Goal: Information Seeking & Learning: Find specific fact

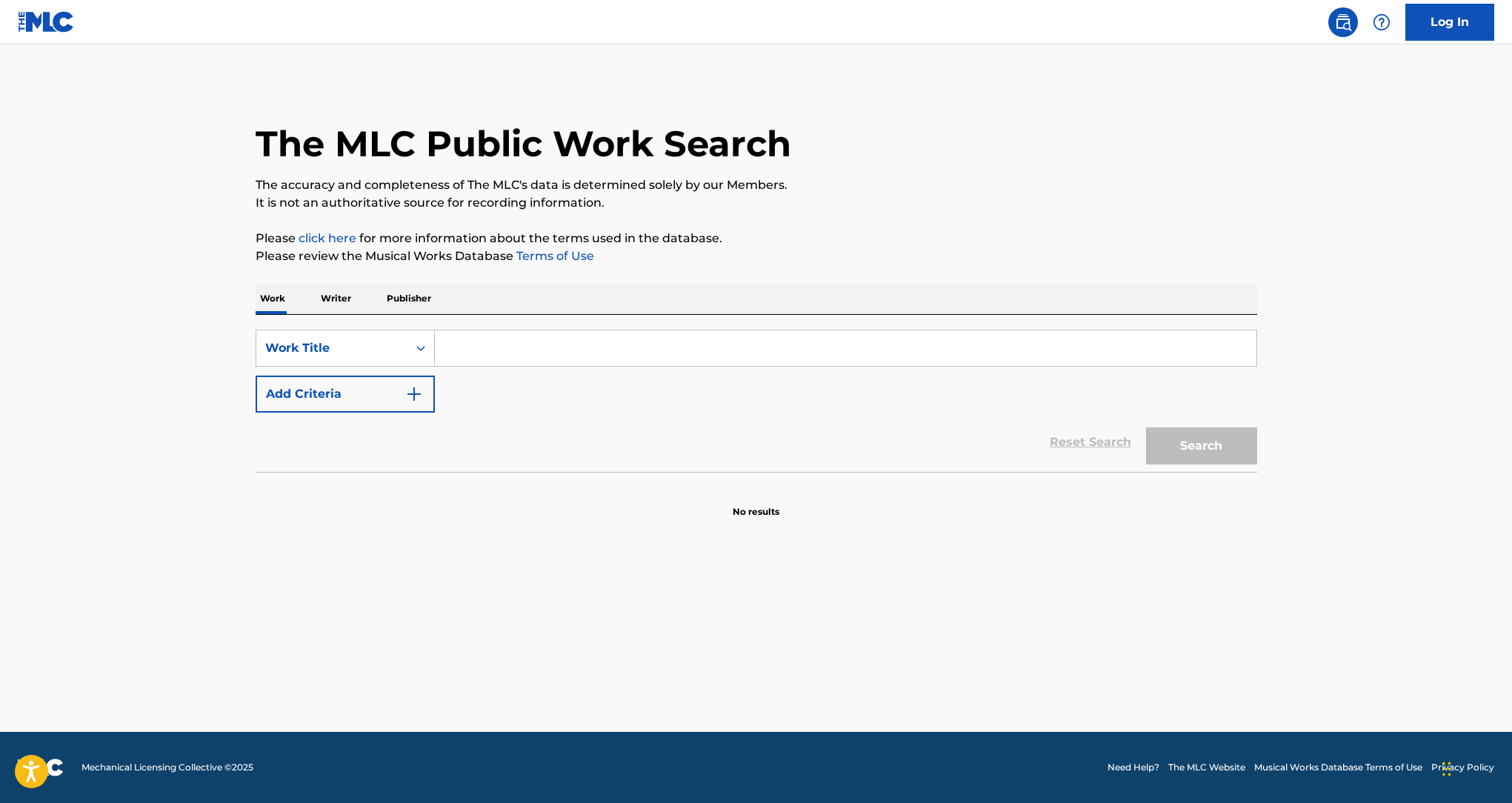
click at [555, 352] on input "Search Form" at bounding box center [846, 348] width 822 height 36
paste input "CARIÑODE MI VIDA"
click at [485, 347] on input "CARIÑODE MI VIDA" at bounding box center [846, 348] width 822 height 36
type input "CARINODE MI VIDA"
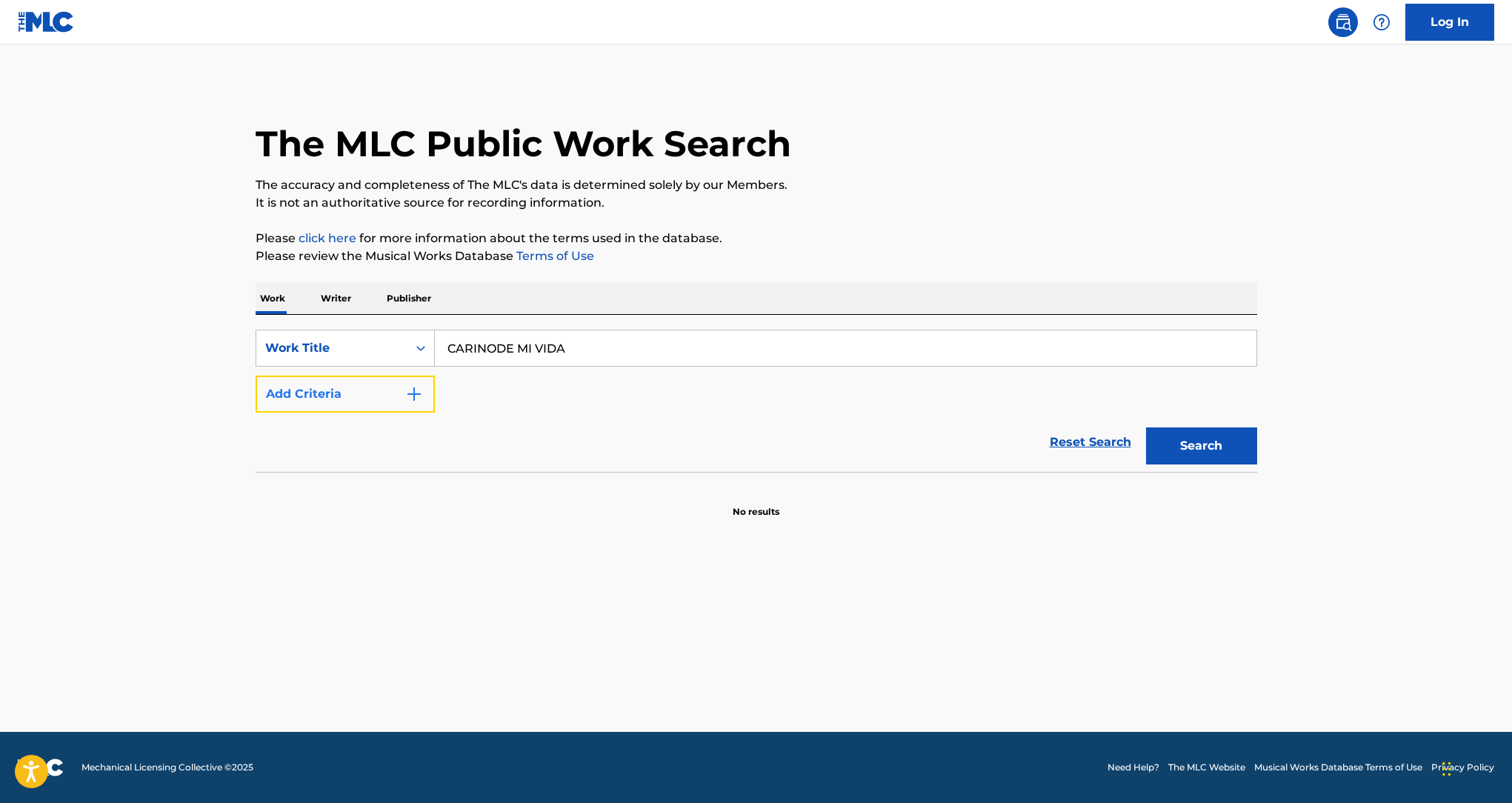
click at [362, 410] on button "Add Criteria" at bounding box center [345, 394] width 180 height 37
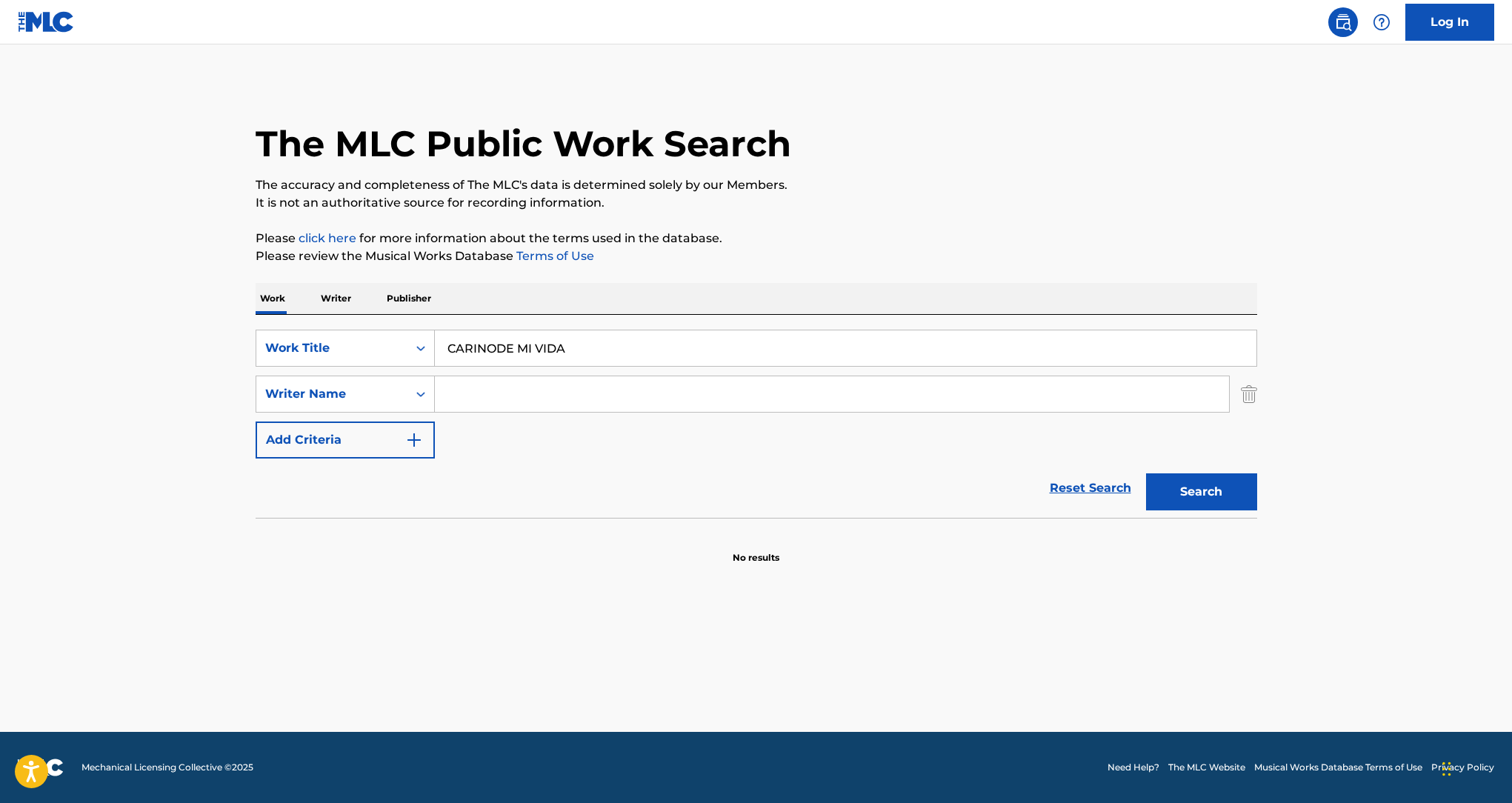
click at [552, 390] on input "Search Form" at bounding box center [832, 394] width 794 height 36
paste input "[PERSON_NAME]"
click at [1215, 515] on div "Search" at bounding box center [1197, 488] width 118 height 60
click at [1212, 511] on div "Search" at bounding box center [1197, 488] width 118 height 60
click at [1208, 501] on button "Search" at bounding box center [1202, 492] width 111 height 37
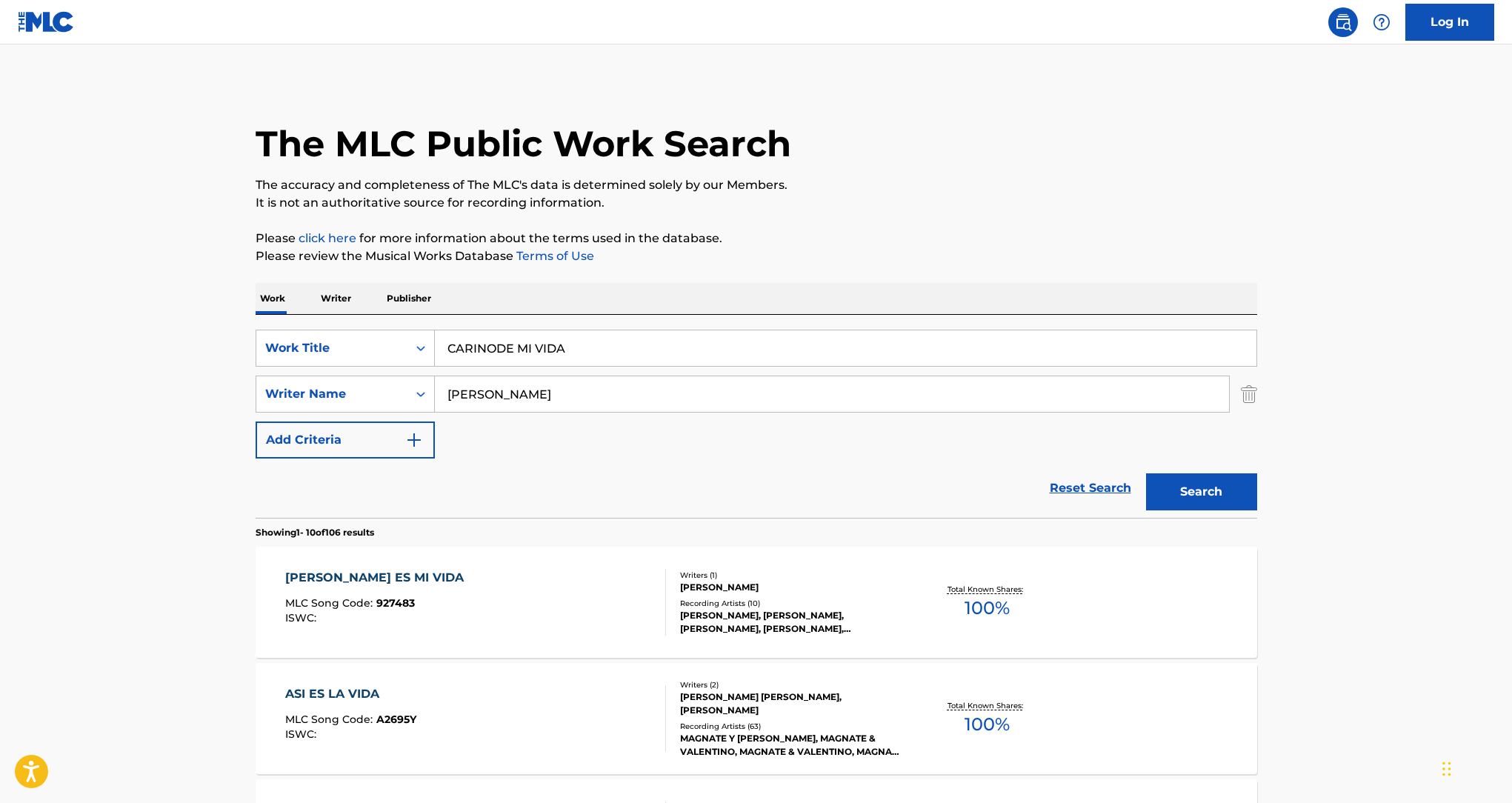
click at [613, 382] on input "[PERSON_NAME]" at bounding box center [832, 394] width 794 height 36
paste input "[PERSON_NAME]"
type input "[PERSON_NAME]"
click at [702, 349] on input "CARINODE MI VIDA" at bounding box center [846, 348] width 822 height 36
paste input "SOMEBODY NEW"
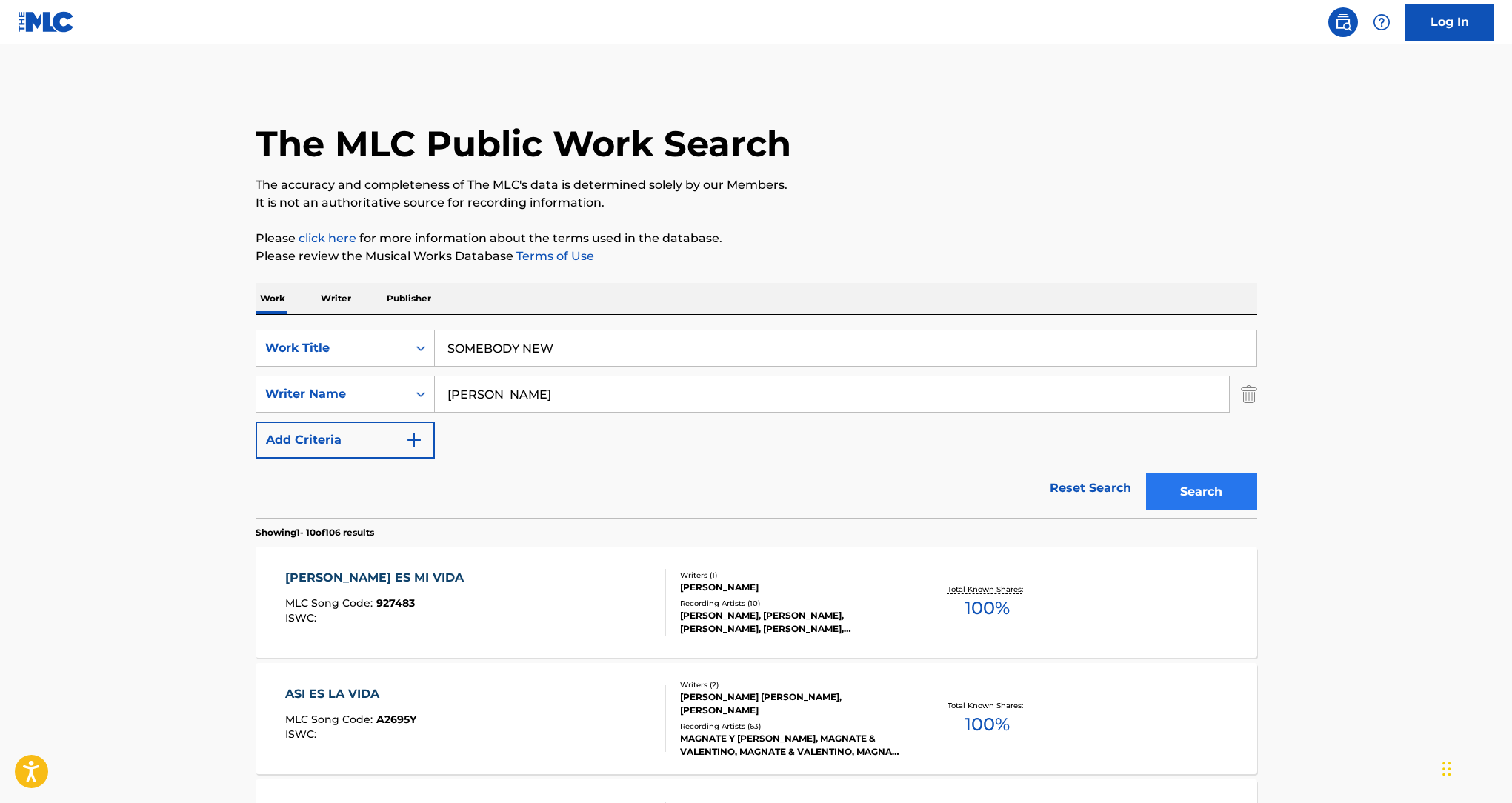
type input "SOMEBODY NEW"
click at [1234, 490] on button "Search" at bounding box center [1202, 492] width 111 height 37
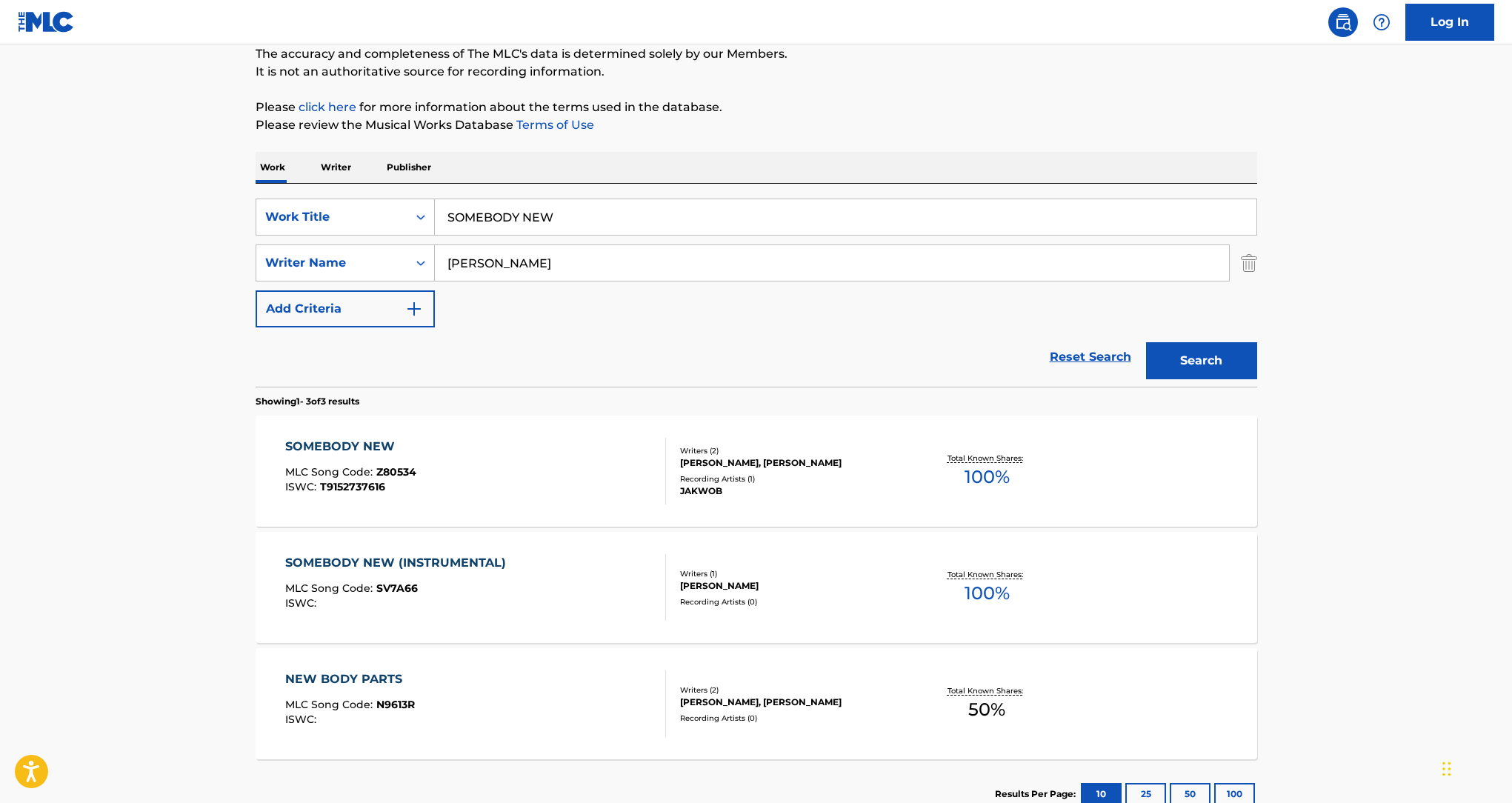
scroll to position [185, 0]
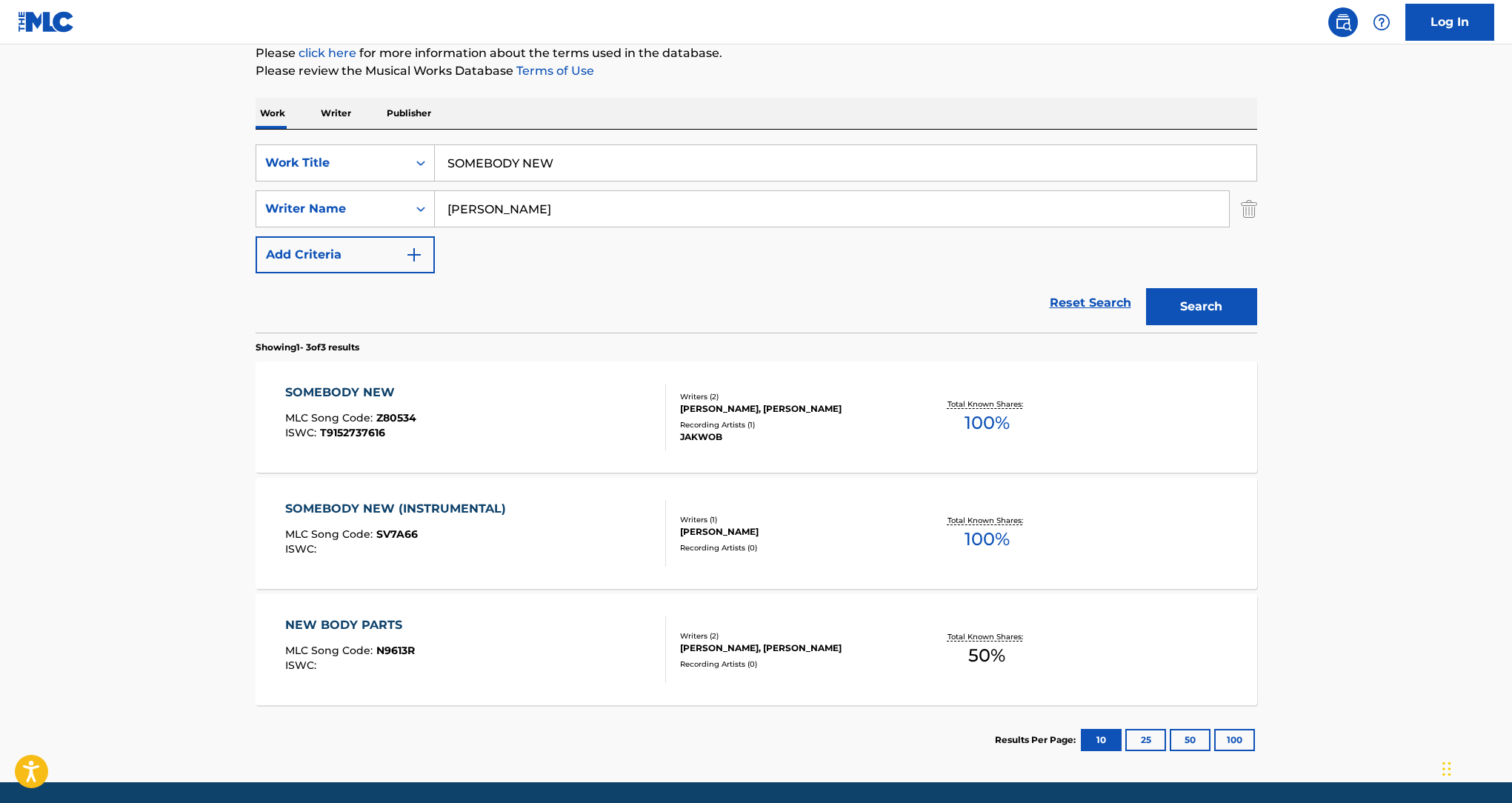
click at [538, 409] on div "SOMEBODY NEW MLC Song Code : Z80534 ISWC : T9152737616" at bounding box center [475, 417] width 381 height 67
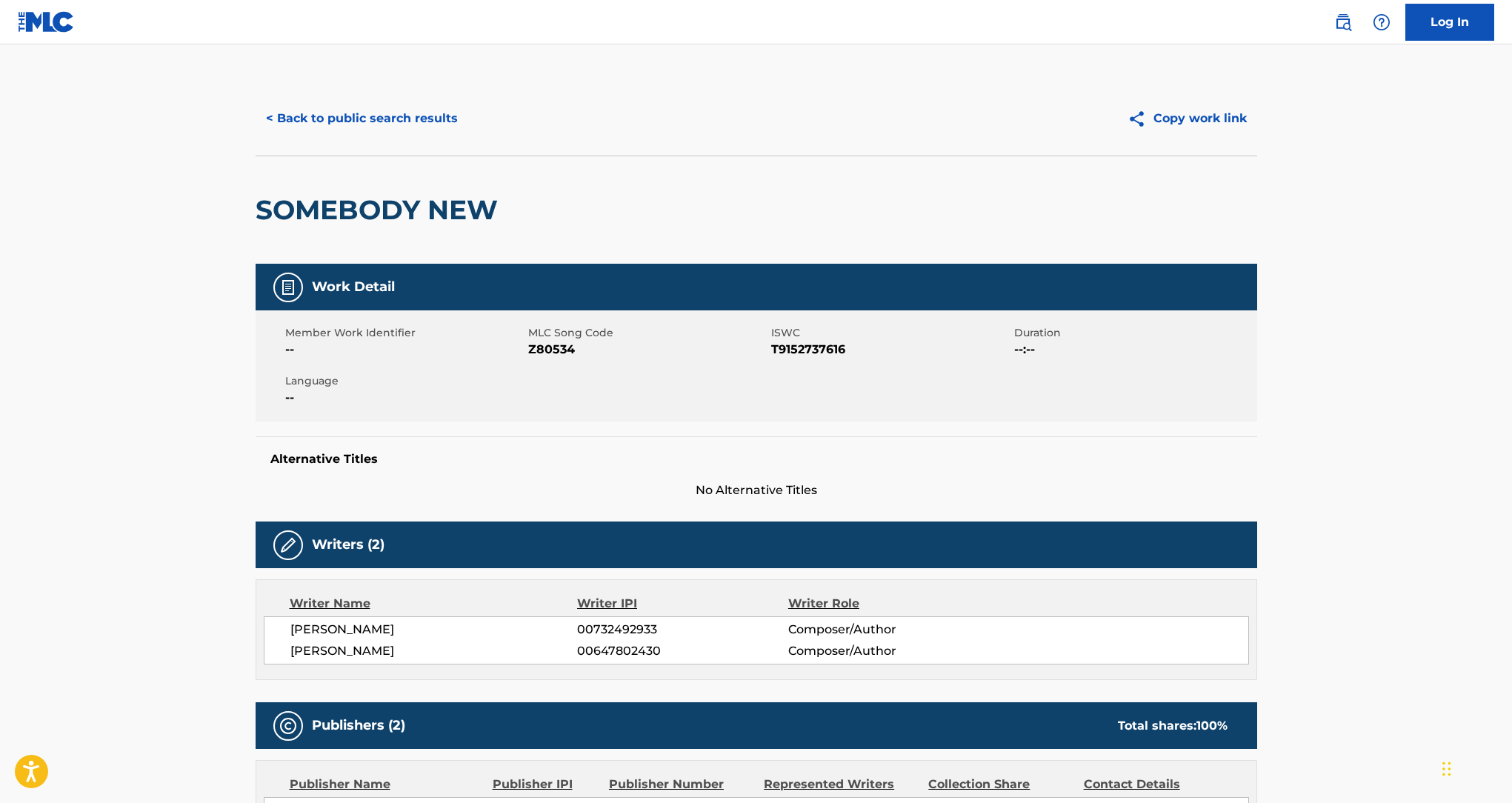
click at [555, 349] on span "Z80534" at bounding box center [648, 350] width 239 height 18
copy span "Z80534"
click at [415, 101] on button "< Back to public search results" at bounding box center [362, 118] width 213 height 37
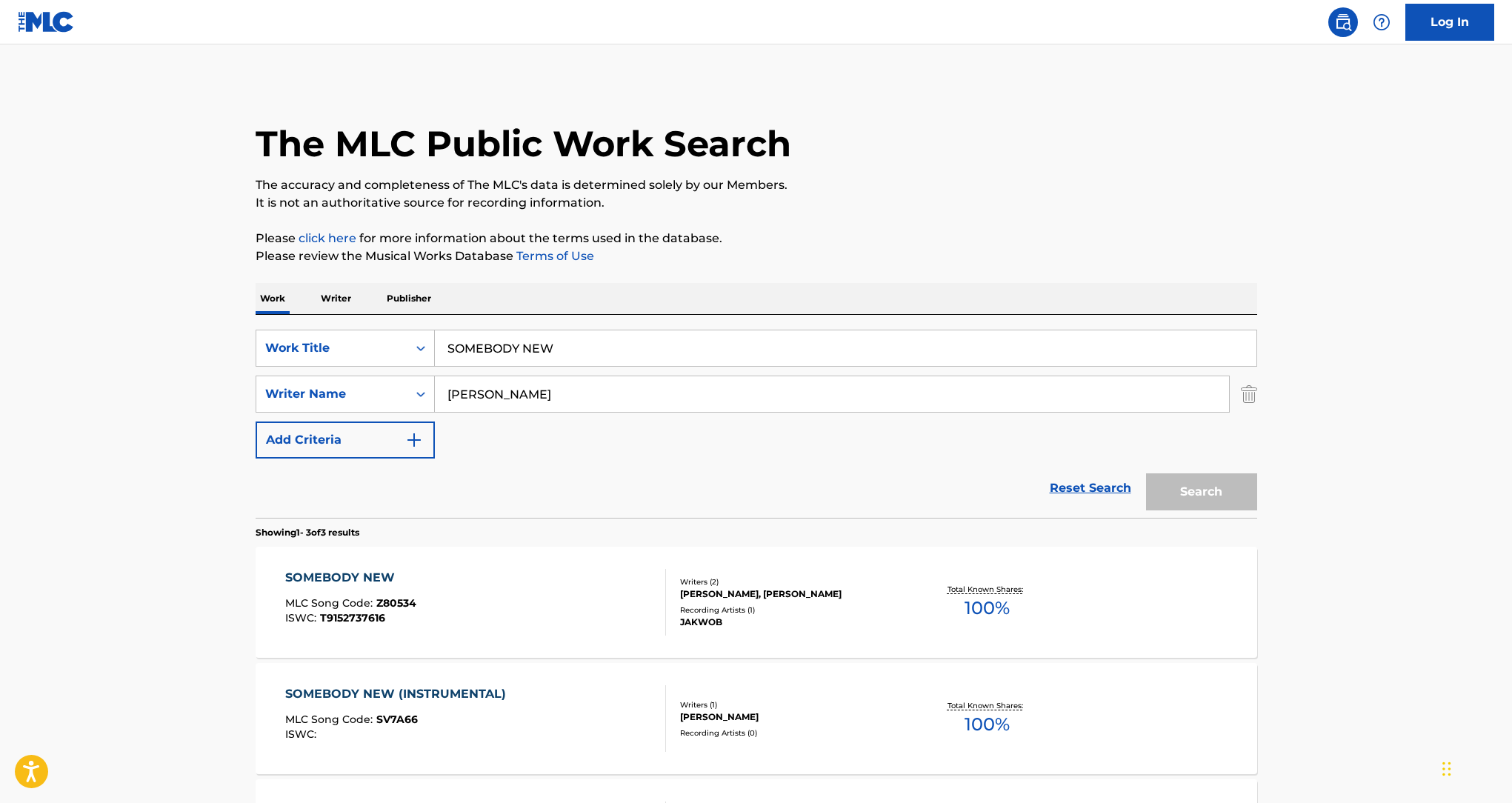
scroll to position [151, 0]
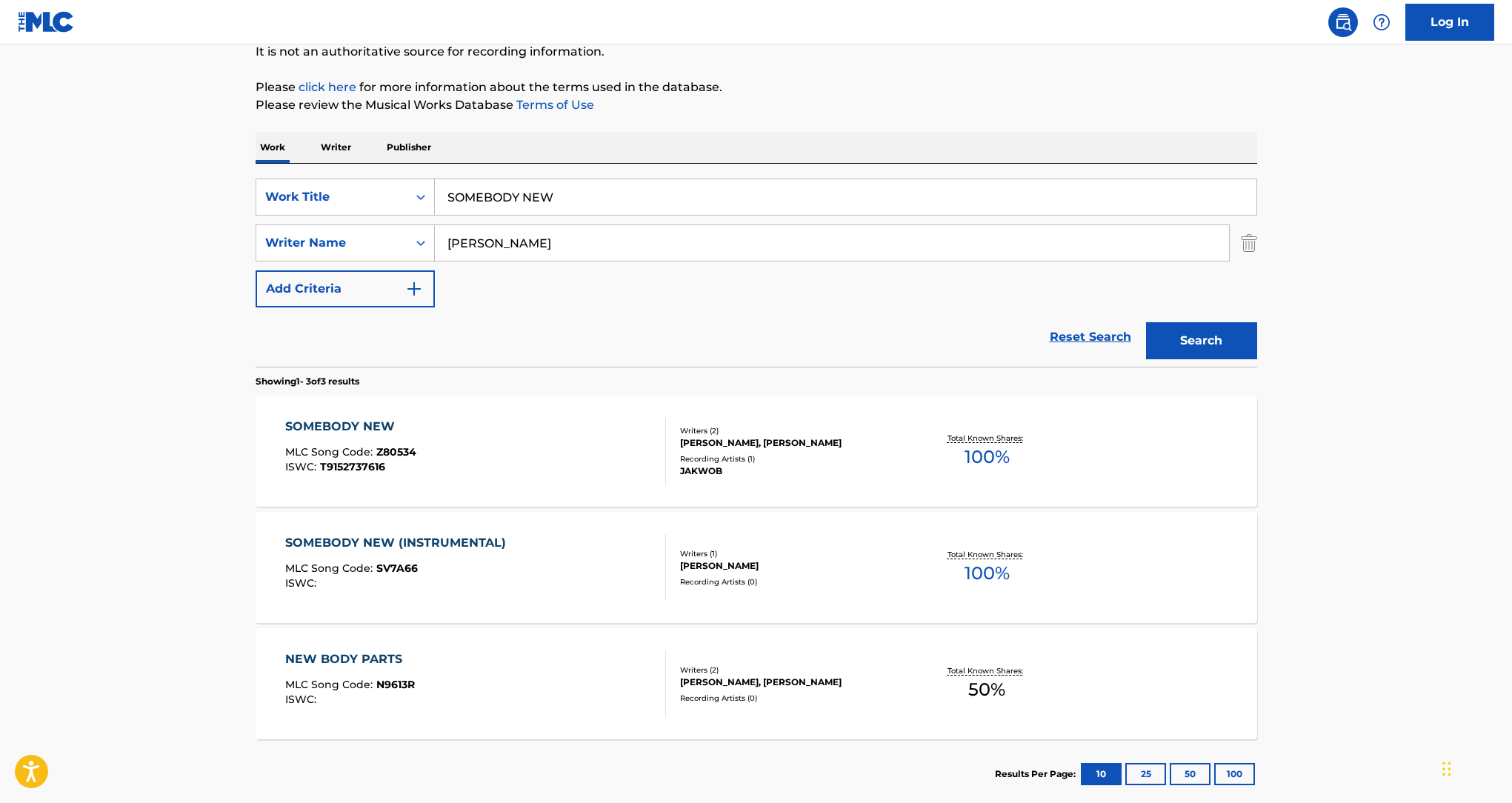
click at [551, 583] on div "SOMEBODY NEW (INSTRUMENTAL) MLC Song Code : SV7A66 ISWC :" at bounding box center [475, 568] width 381 height 67
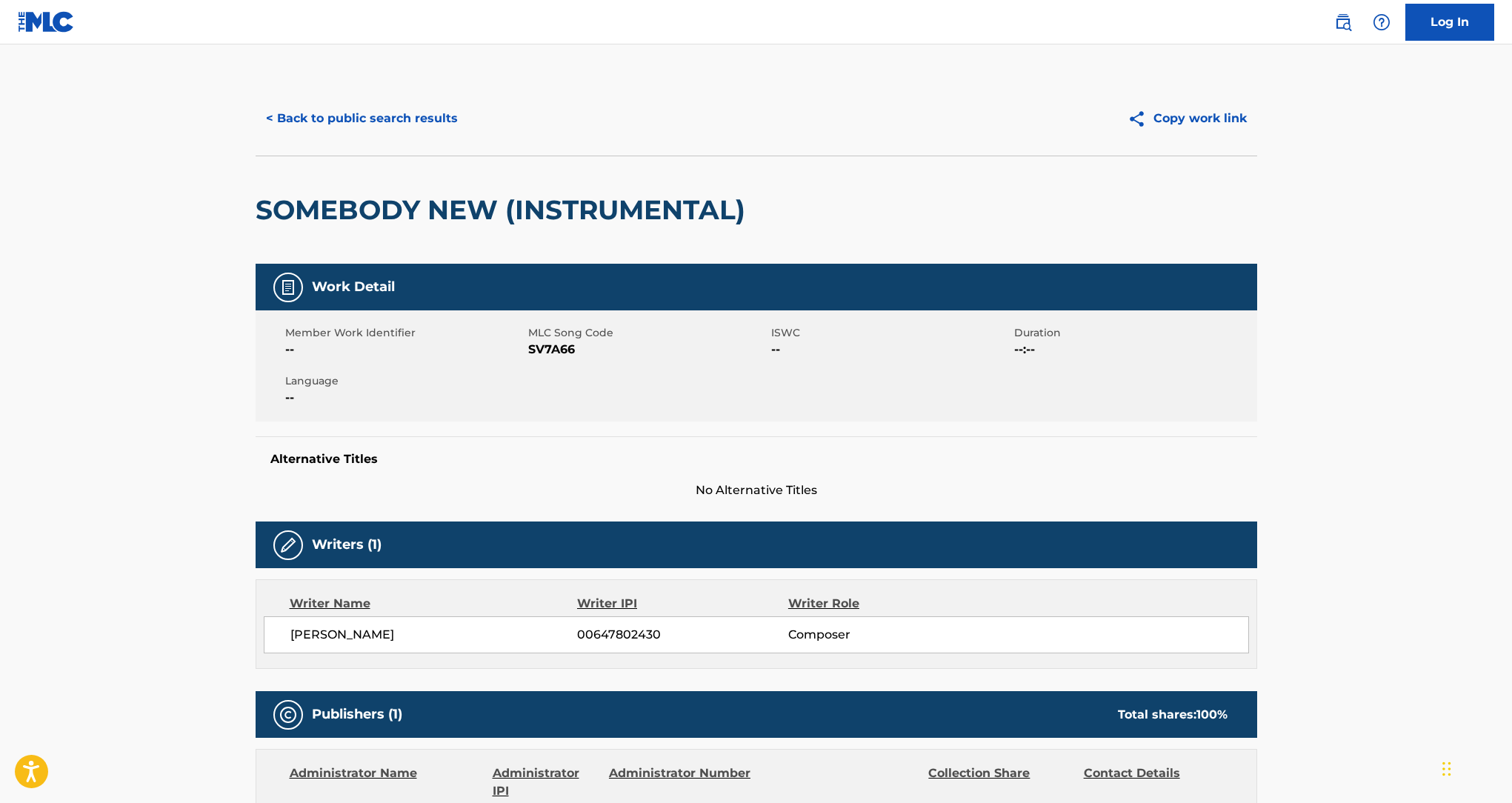
click at [557, 343] on span "SV7A66" at bounding box center [648, 350] width 239 height 18
copy span "SV7A66"
